Goal: Information Seeking & Learning: Learn about a topic

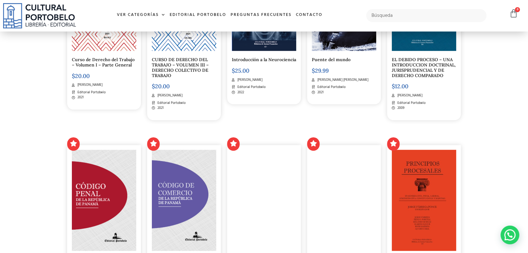
scroll to position [520, 0]
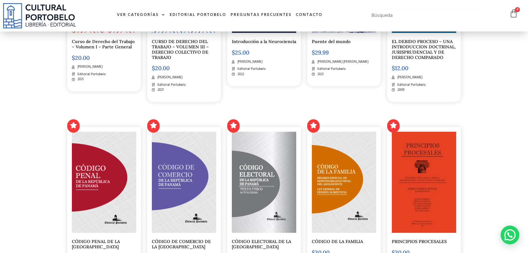
click at [387, 15] on input "text" at bounding box center [426, 15] width 120 height 13
type input "alexander valencia"
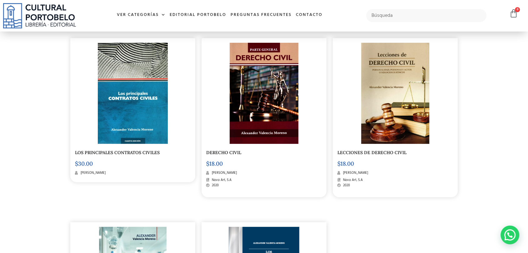
scroll to position [139, 0]
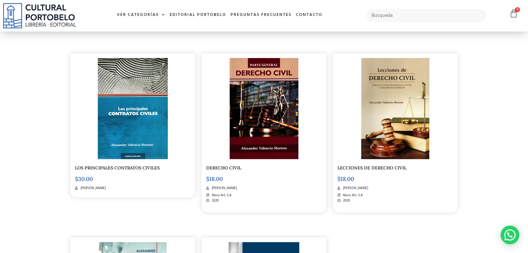
click at [121, 121] on img at bounding box center [133, 108] width 70 height 101
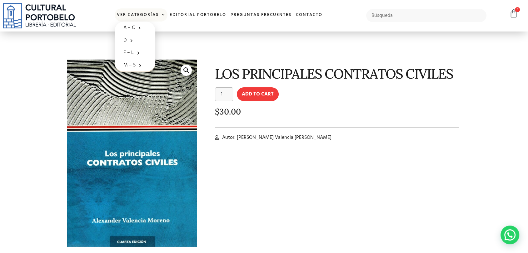
click at [36, 13] on img at bounding box center [39, 15] width 73 height 25
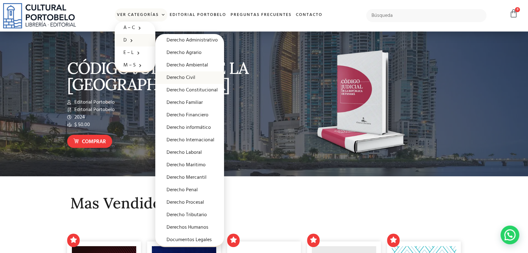
click at [202, 79] on link "Derecho Civil" at bounding box center [189, 78] width 69 height 12
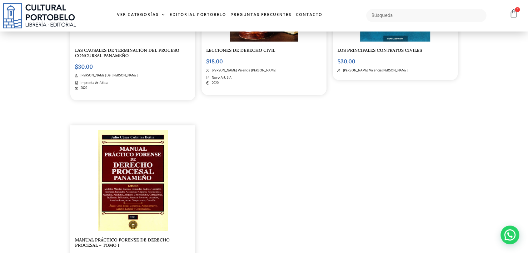
scroll to position [1145, 0]
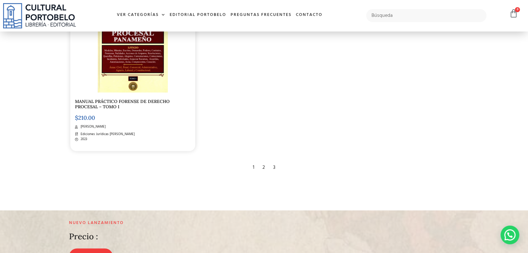
click at [263, 166] on div "2" at bounding box center [263, 168] width 9 height 14
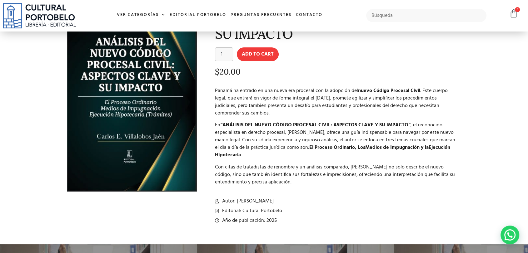
scroll to position [69, 0]
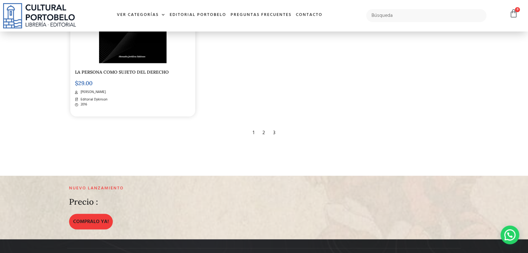
scroll to position [1180, 0]
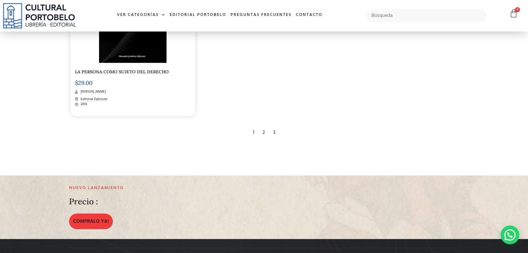
click at [273, 130] on div "3" at bounding box center [274, 133] width 8 height 14
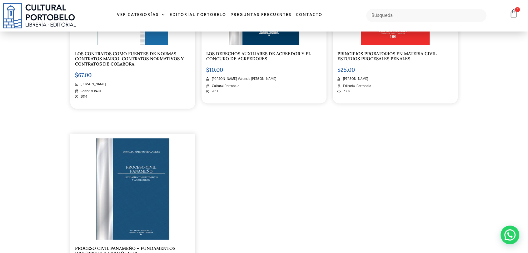
scroll to position [902, 0]
